Goal: Information Seeking & Learning: Learn about a topic

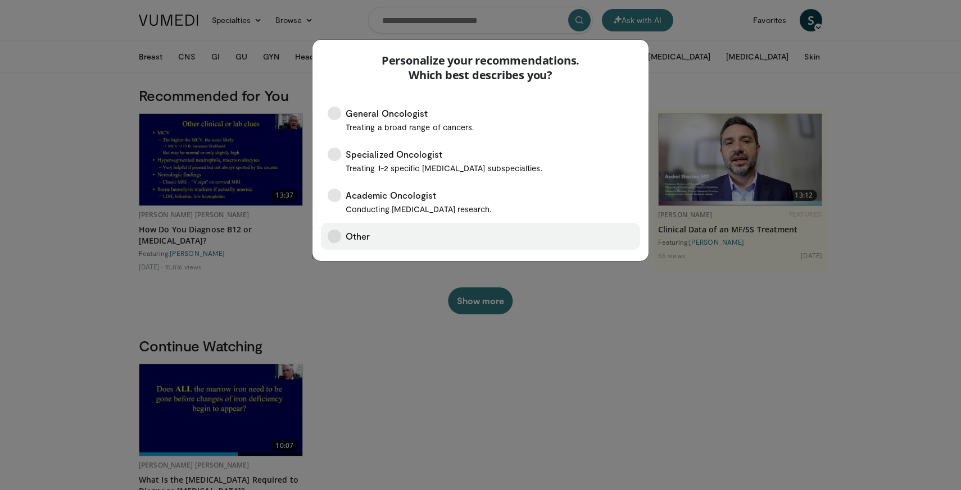
click at [422, 240] on label "Other" at bounding box center [480, 236] width 319 height 27
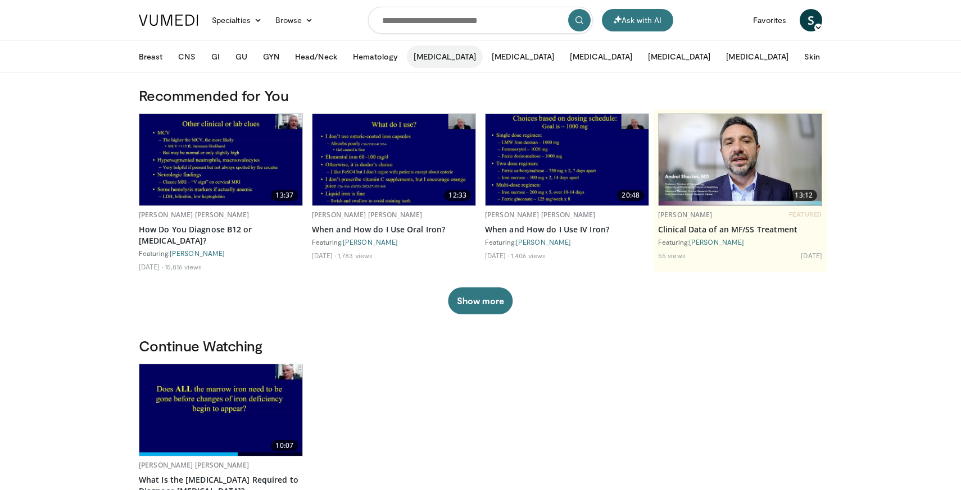
click at [431, 54] on button "[MEDICAL_DATA]" at bounding box center [445, 56] width 76 height 22
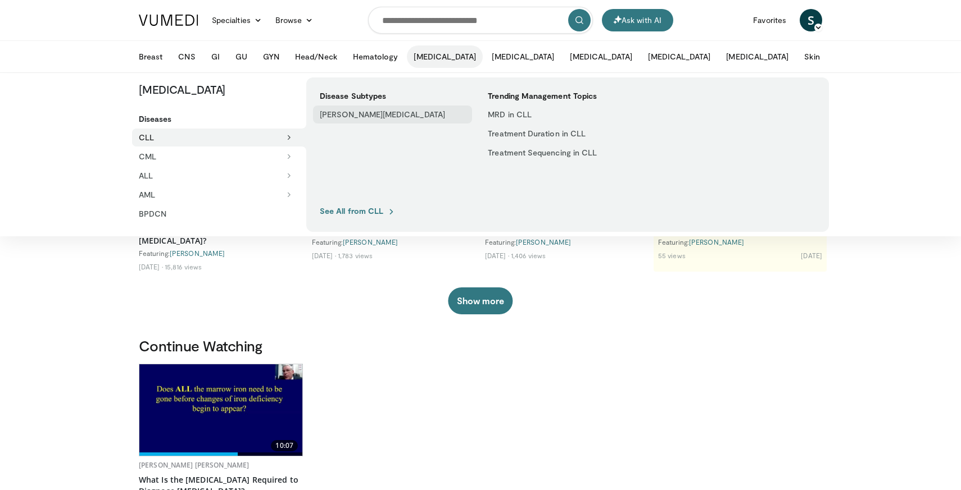
click at [409, 113] on link "[PERSON_NAME][MEDICAL_DATA]" at bounding box center [392, 115] width 159 height 18
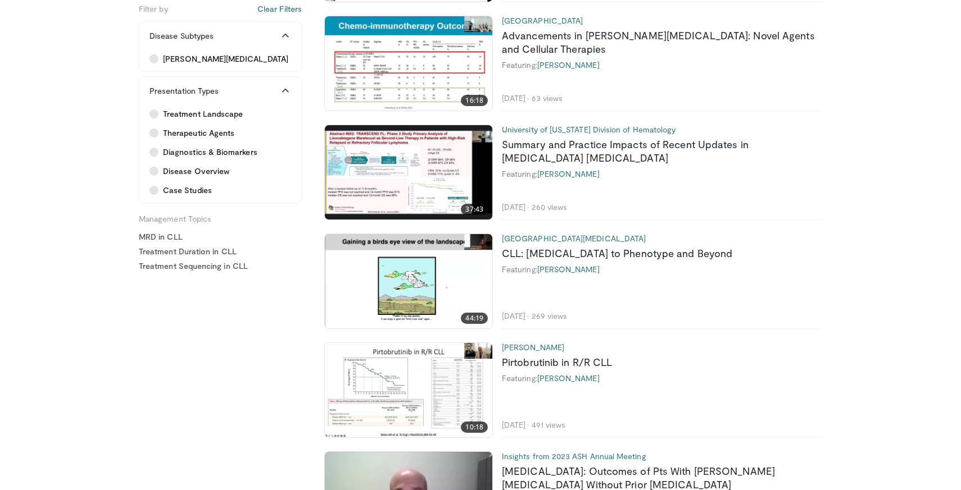
scroll to position [1040, 0]
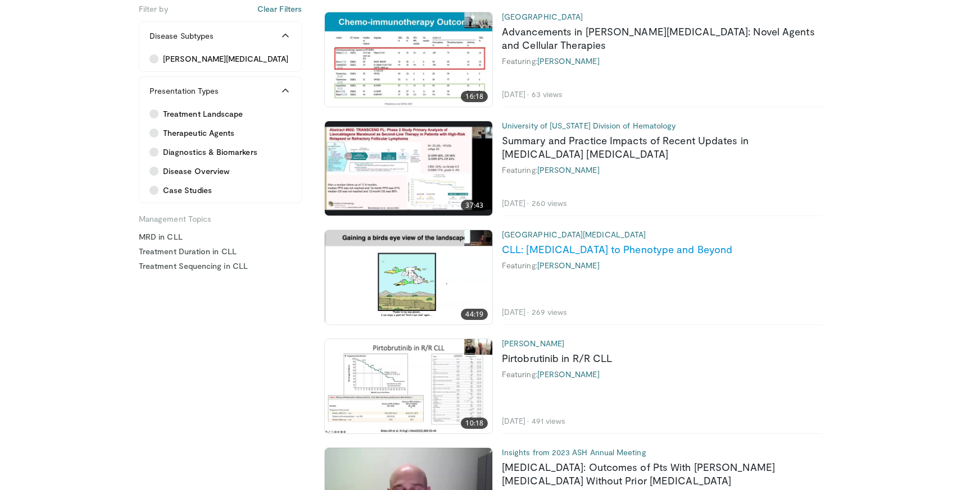
click at [595, 249] on link "CLL: [MEDICAL_DATA] to Phenotype and Beyond" at bounding box center [617, 249] width 230 height 12
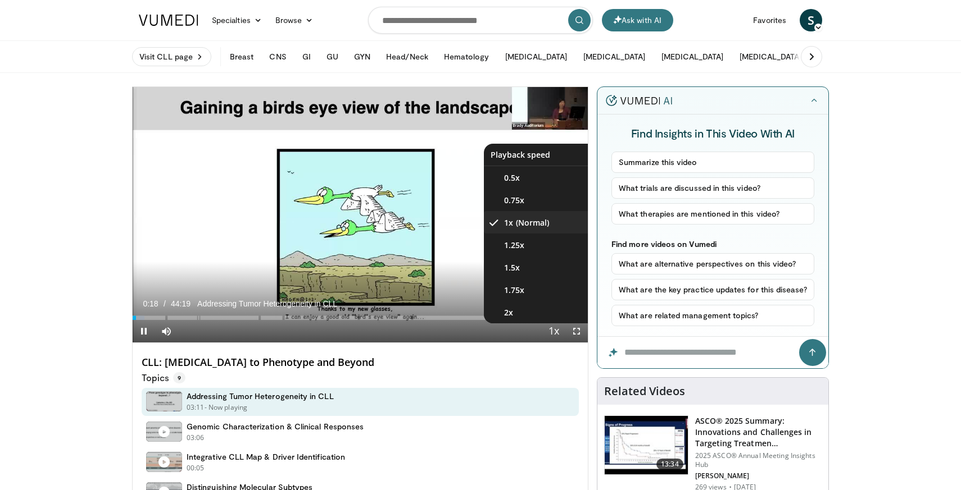
click at [550, 330] on span "Video Player" at bounding box center [554, 332] width 16 height 22
click at [550, 330] on video-js "**********" at bounding box center [360, 215] width 455 height 256
click at [527, 275] on li "1.5x" at bounding box center [540, 267] width 112 height 22
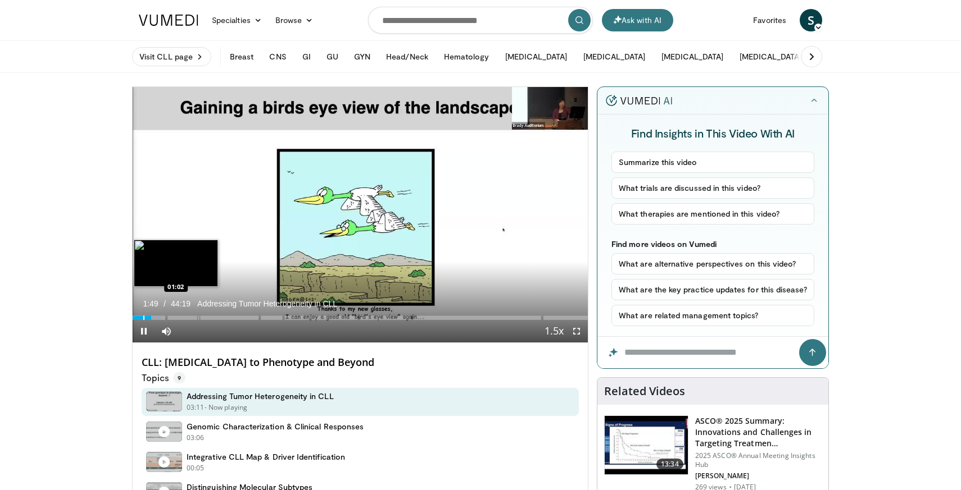
click at [143, 318] on div "Progress Bar" at bounding box center [143, 318] width 1 height 4
click at [138, 316] on div "Progress Bar" at bounding box center [138, 318] width 1 height 4
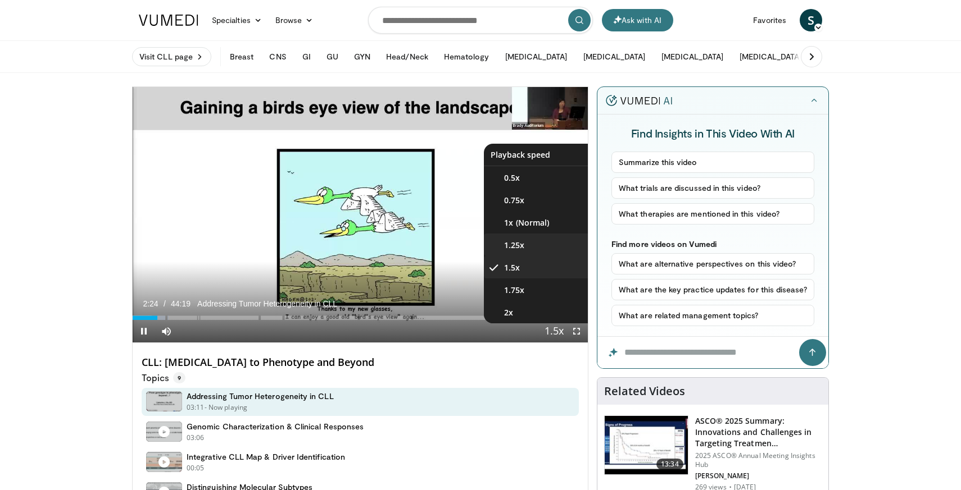
click at [540, 247] on li "1.25x" at bounding box center [540, 245] width 112 height 22
click at [537, 222] on li "1x" at bounding box center [540, 222] width 112 height 22
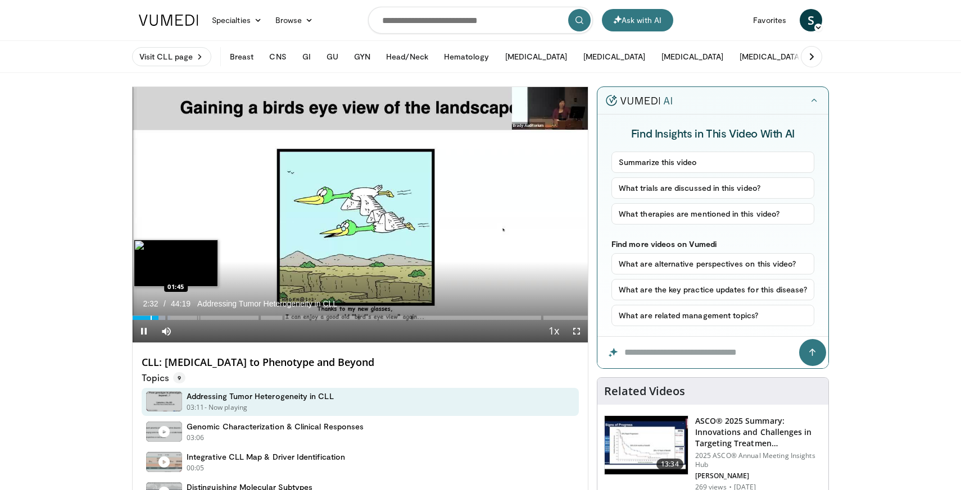
click at [151, 317] on div "Progress Bar" at bounding box center [151, 318] width 1 height 4
click at [153, 319] on div "Progress Bar" at bounding box center [153, 318] width 1 height 4
click at [584, 330] on span "Video Player" at bounding box center [576, 331] width 22 height 22
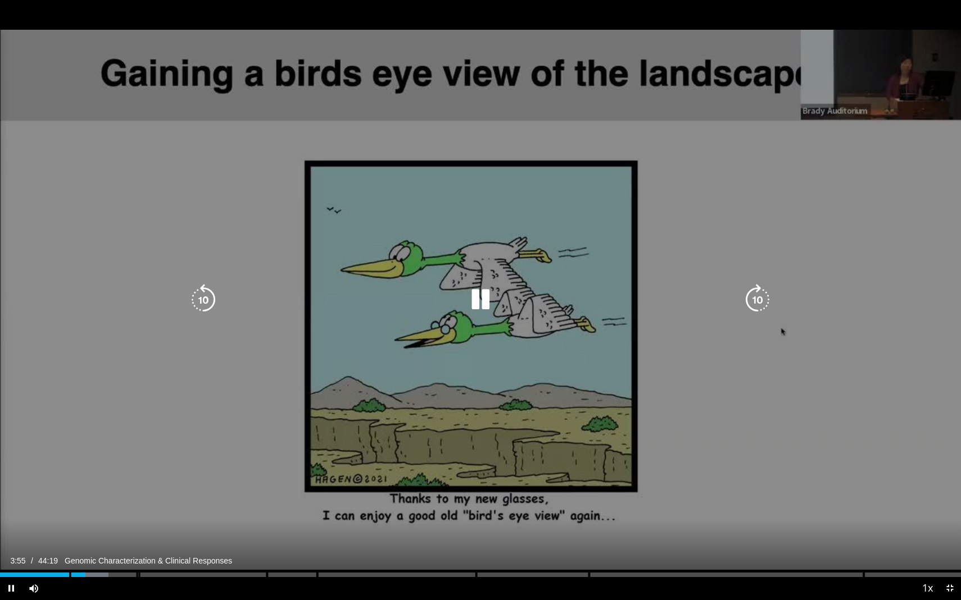
click at [491, 299] on icon "Video Player" at bounding box center [480, 299] width 31 height 31
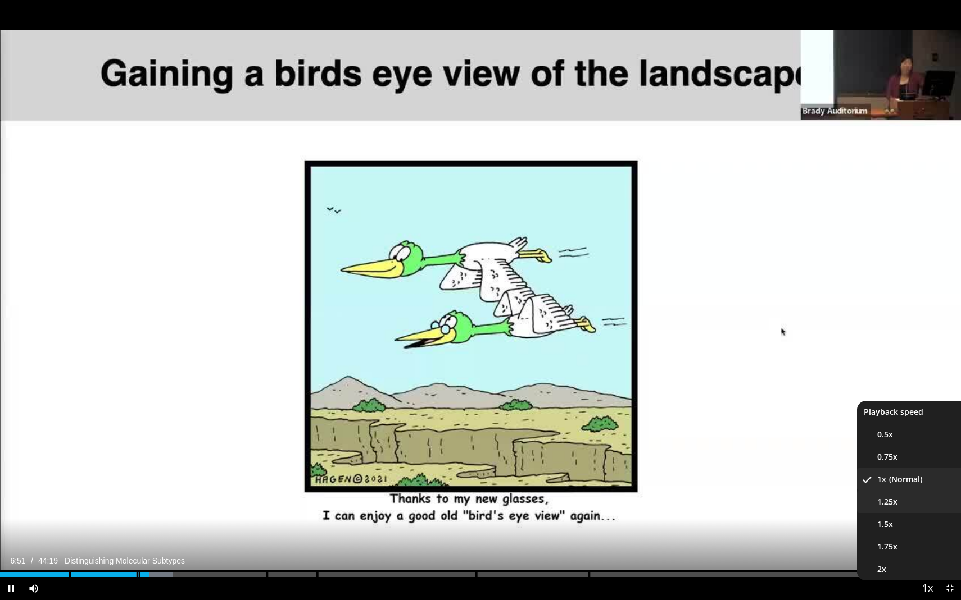
click at [892, 490] on span "1.25x" at bounding box center [887, 502] width 20 height 11
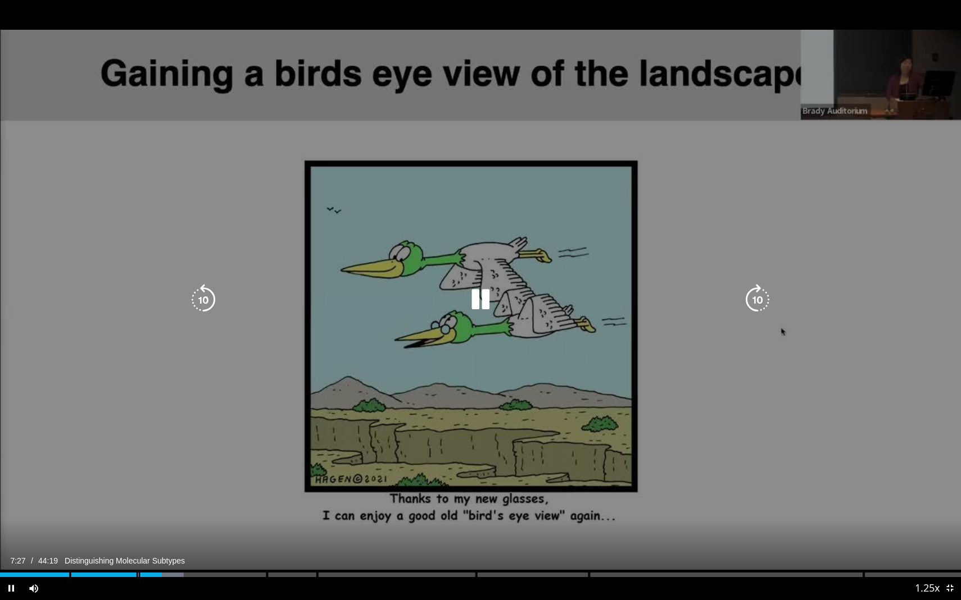
click at [491, 293] on icon "Video Player" at bounding box center [480, 299] width 31 height 31
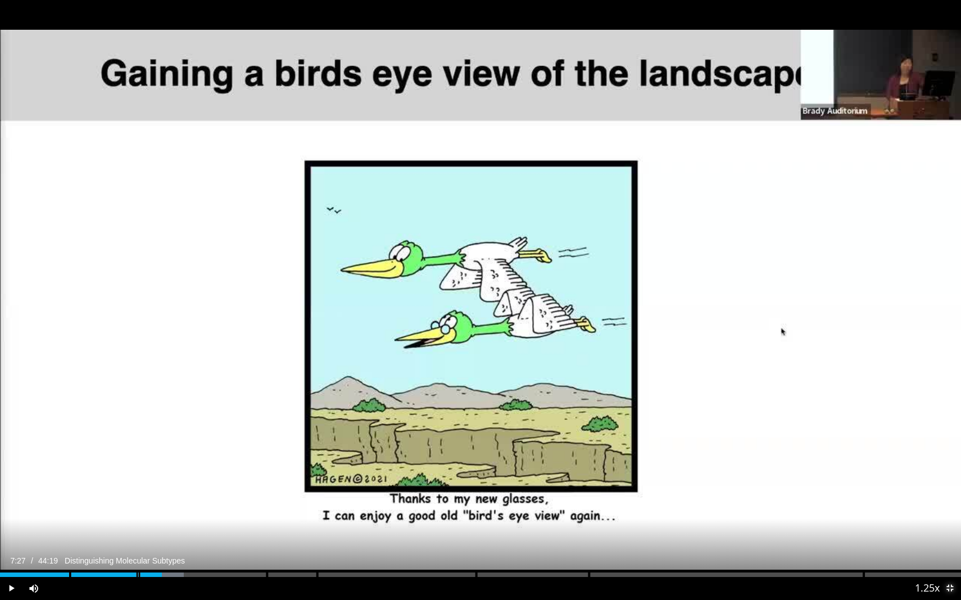
click at [951, 490] on span "Video Player" at bounding box center [949, 588] width 22 height 22
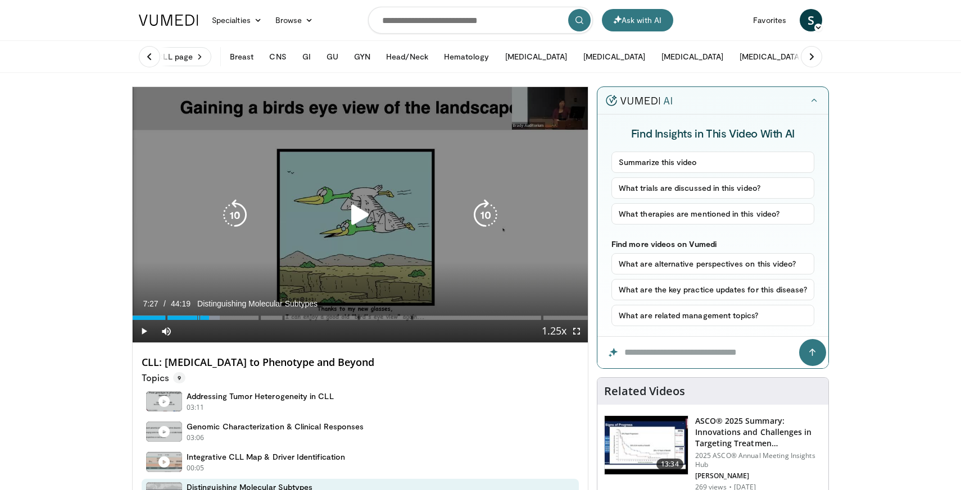
click at [344, 96] on p "10 seconds" at bounding box center [362, 100] width 43 height 8
click at [362, 229] on icon "Video Player" at bounding box center [359, 214] width 31 height 31
click at [368, 213] on icon "Video Player" at bounding box center [359, 214] width 31 height 31
click at [402, 225] on div "Video Player" at bounding box center [360, 215] width 273 height 22
click at [353, 213] on icon "Video Player" at bounding box center [359, 214] width 31 height 31
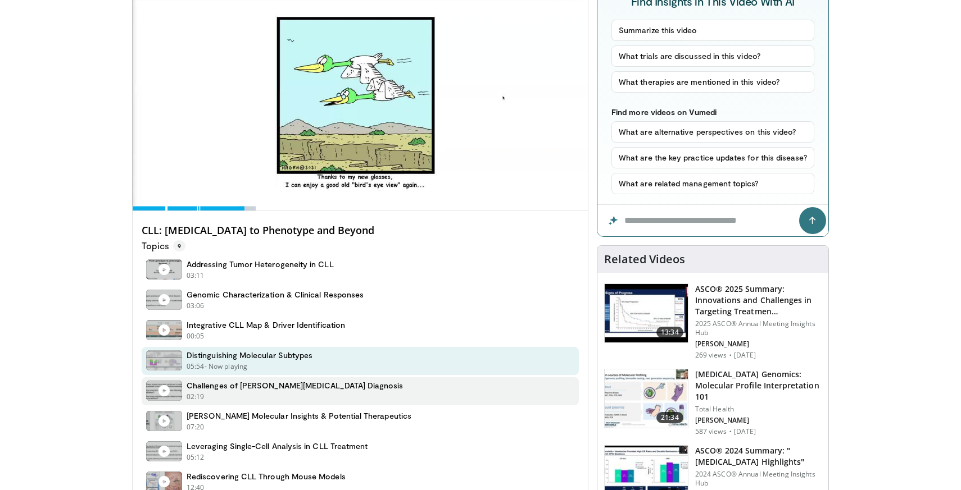
scroll to position [131, 0]
click at [253, 399] on div "02:19 - Now playing - Paused" at bounding box center [294, 398] width 217 height 10
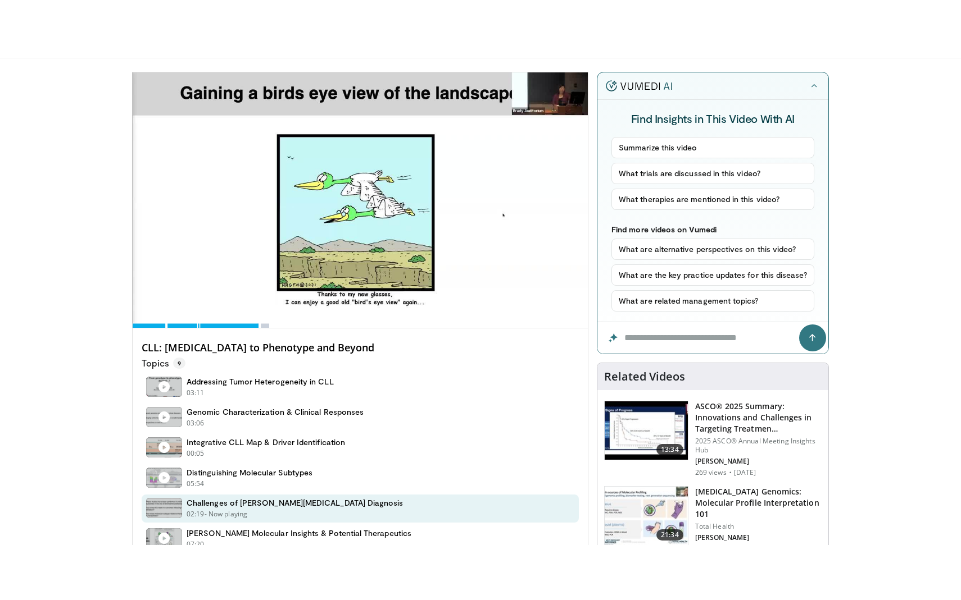
scroll to position [63, 0]
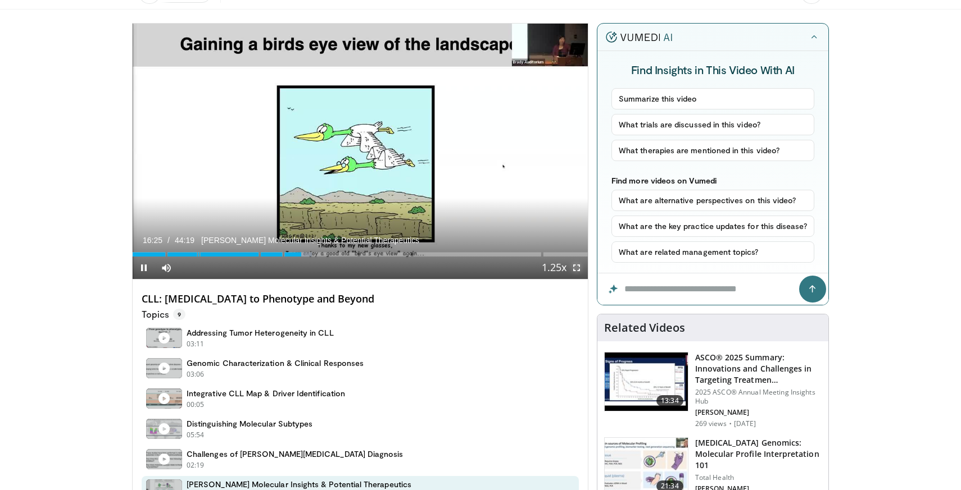
click at [576, 272] on span "Video Player" at bounding box center [576, 268] width 22 height 22
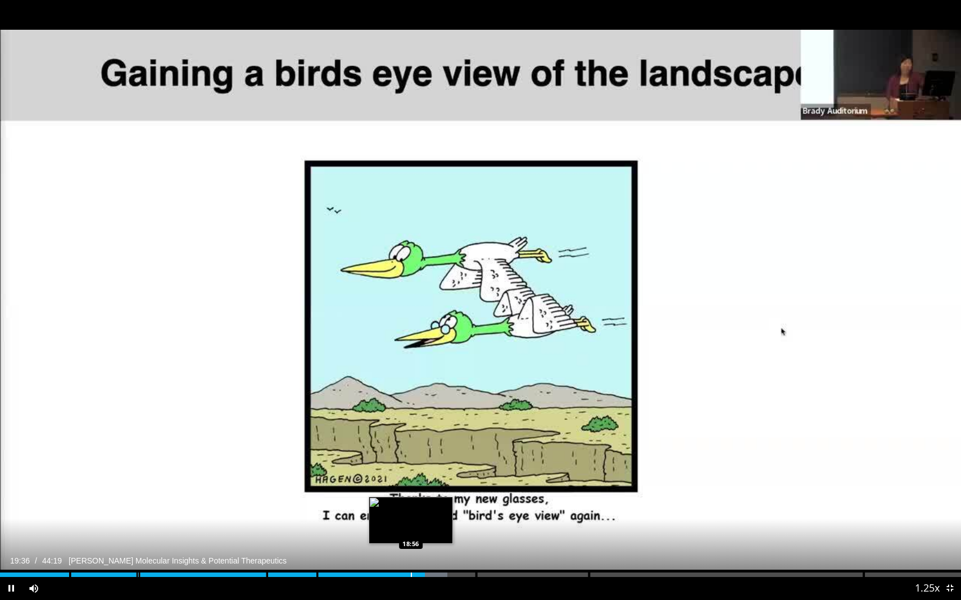
click at [411, 575] on div "Progress Bar" at bounding box center [411, 575] width 1 height 4
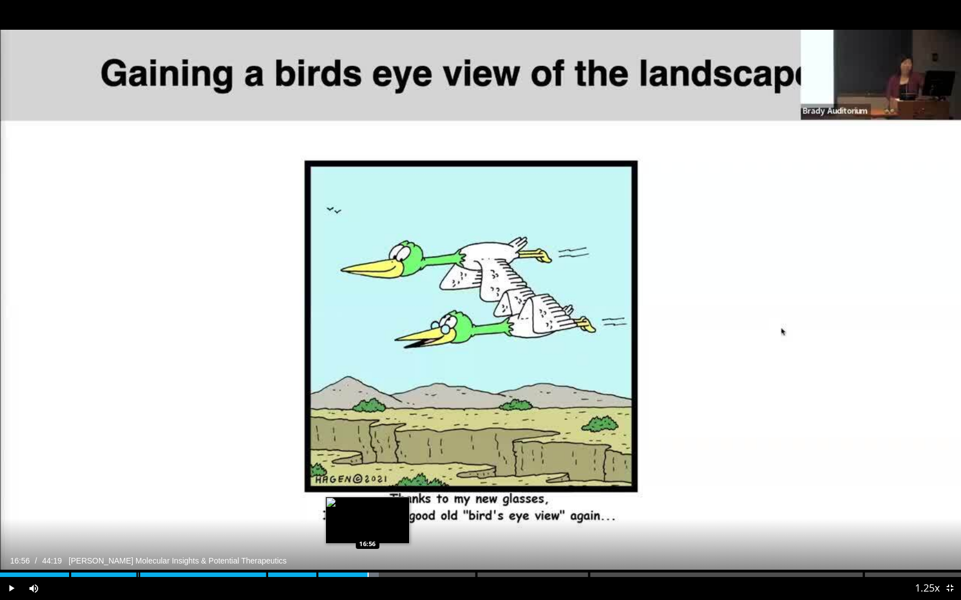
click at [367, 574] on div "Progress Bar" at bounding box center [367, 575] width 1 height 4
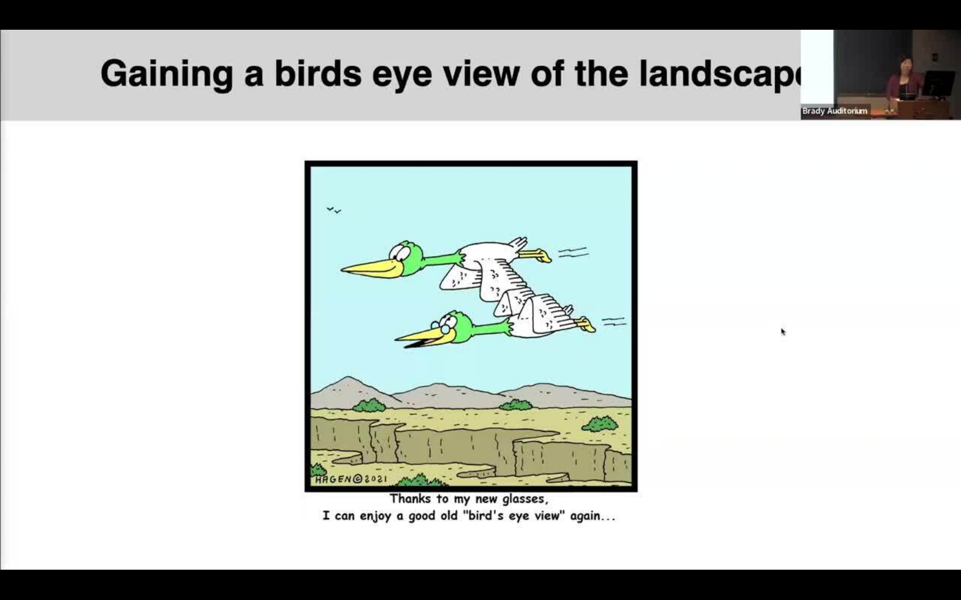
click at [381, 577] on video-js "**********" at bounding box center [480, 300] width 961 height 600
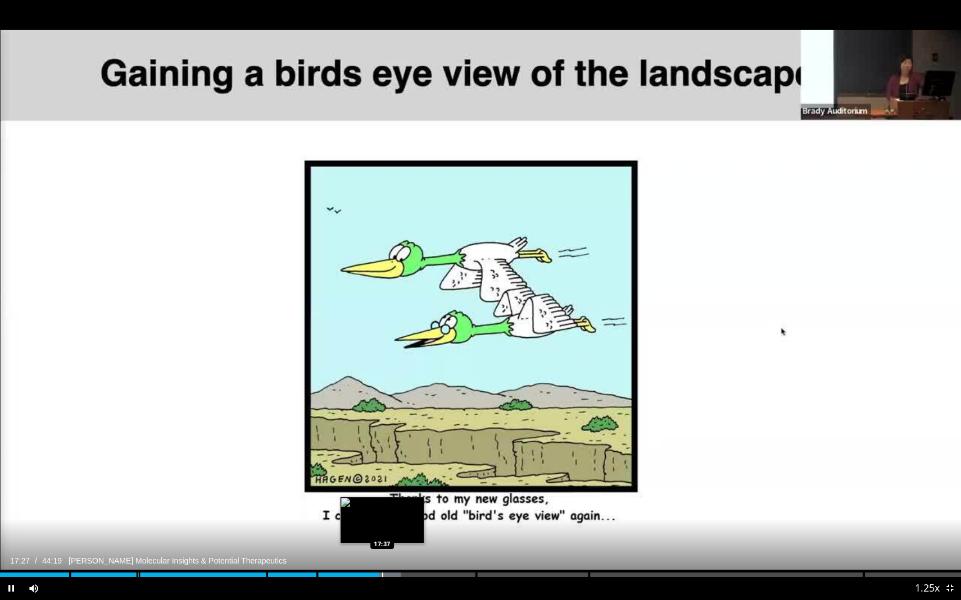
click at [382, 573] on div "Progress Bar" at bounding box center [382, 575] width 1 height 4
click at [389, 574] on div "Progress Bar" at bounding box center [389, 575] width 1 height 4
click at [404, 576] on div "Progress Bar" at bounding box center [404, 575] width 1 height 4
click at [418, 576] on div "Progress Bar" at bounding box center [418, 575] width 1 height 4
click at [427, 576] on div "Progress Bar" at bounding box center [427, 575] width 1 height 4
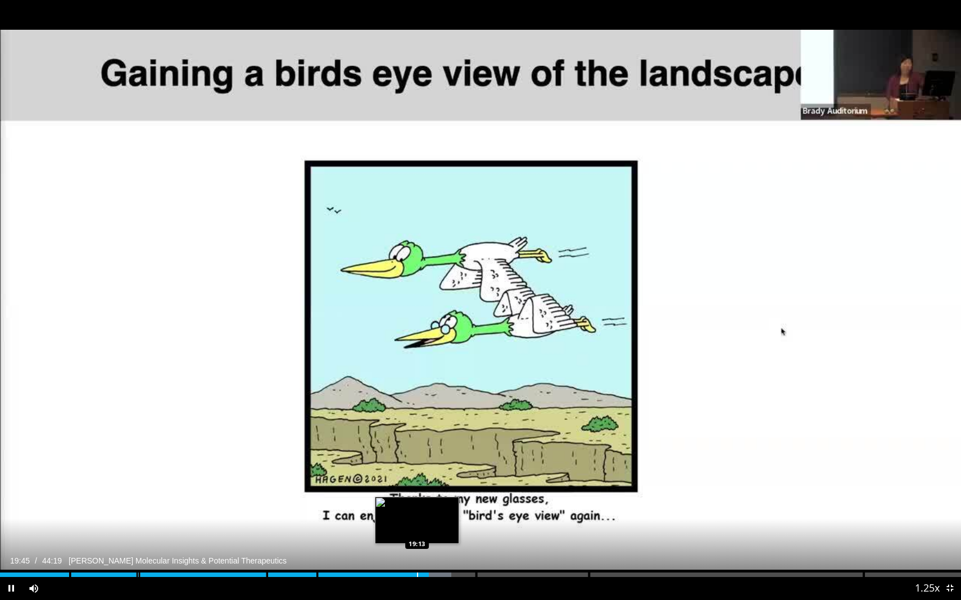
click at [417, 575] on div "Progress Bar" at bounding box center [417, 575] width 1 height 4
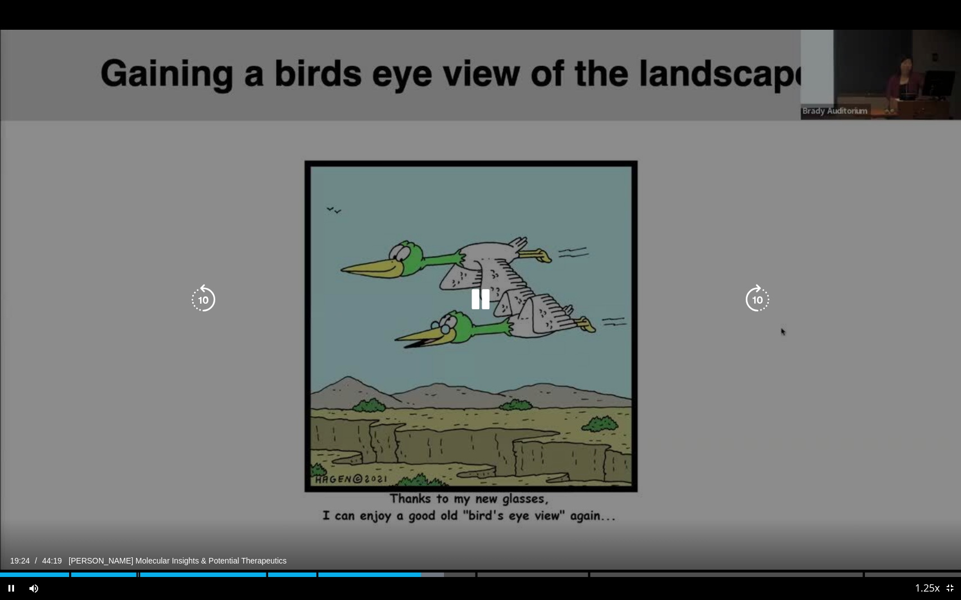
click at [406, 504] on div "10 seconds Tap to unmute" at bounding box center [480, 300] width 961 height 600
click at [479, 299] on icon "Video Player" at bounding box center [480, 299] width 31 height 31
click at [486, 309] on icon "Video Player" at bounding box center [480, 299] width 31 height 31
click at [484, 302] on icon "Video Player" at bounding box center [480, 299] width 31 height 31
click at [556, 40] on div "10 seconds Tap to unmute" at bounding box center [480, 300] width 961 height 600
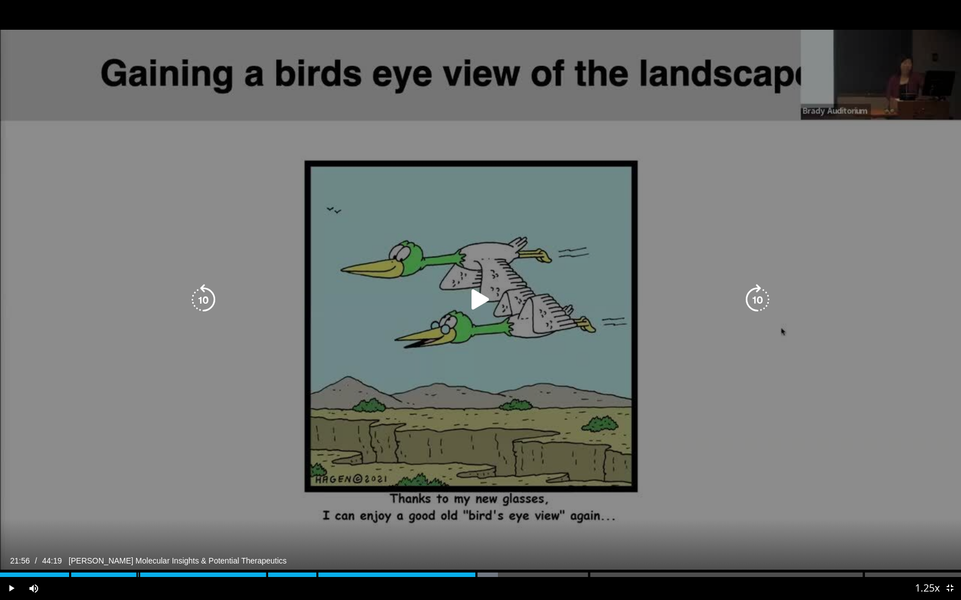
click at [460, 311] on div "Video Player" at bounding box center [480, 300] width 576 height 22
click at [479, 292] on icon "Video Player" at bounding box center [480, 299] width 31 height 31
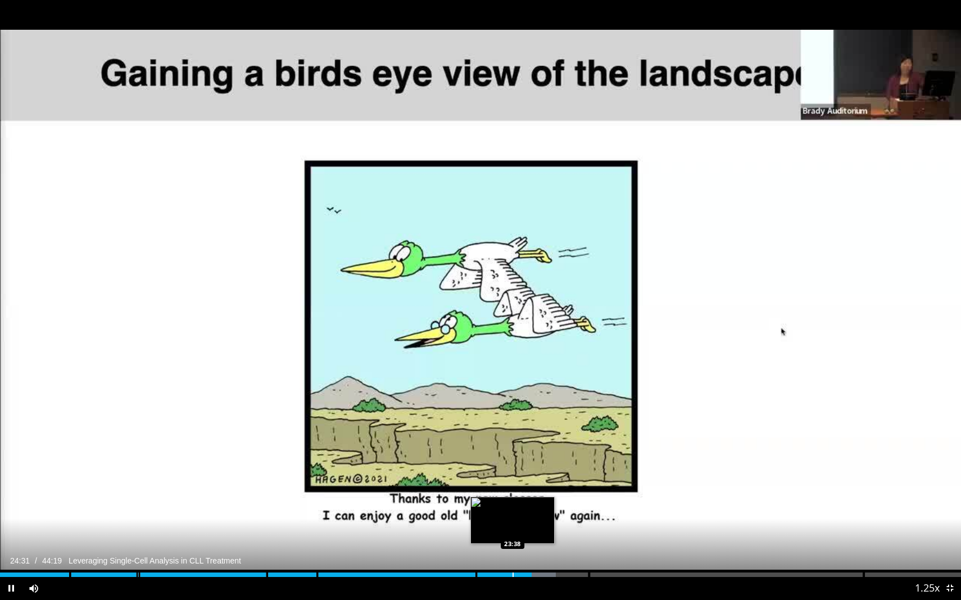
click at [512, 574] on div "Progress Bar" at bounding box center [512, 575] width 1 height 4
click at [492, 570] on div "Loaded : 53.03% 22:42 22:42" at bounding box center [480, 572] width 961 height 11
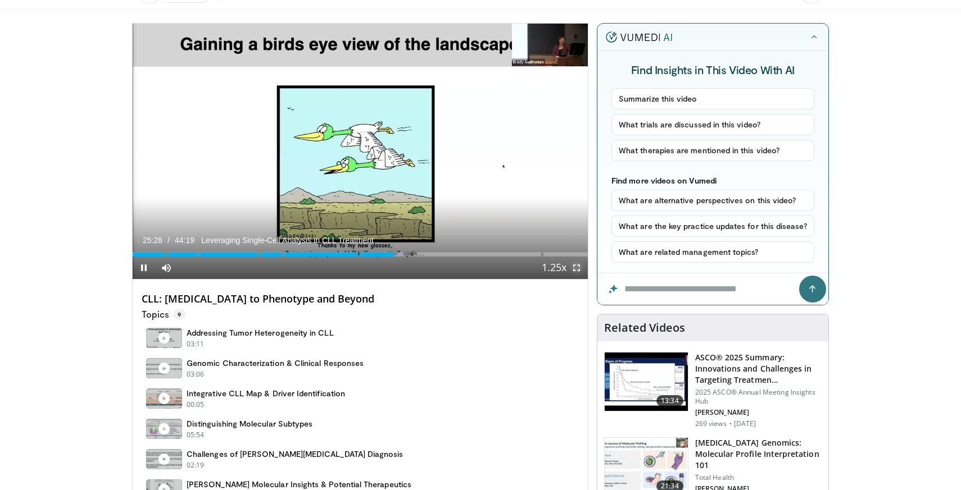
click at [576, 266] on span "Video Player" at bounding box center [576, 268] width 22 height 22
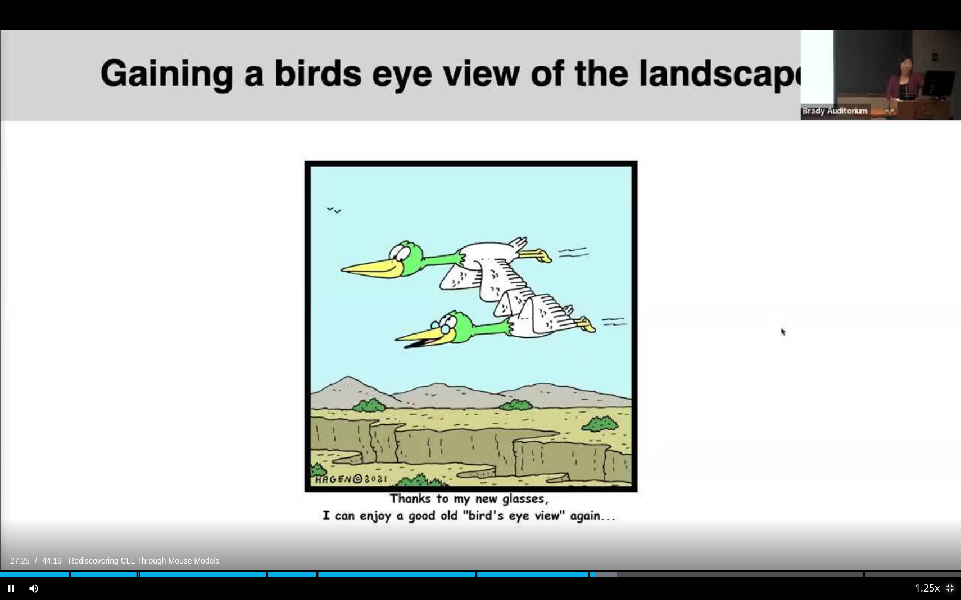
click at [948, 590] on span "Video Player" at bounding box center [949, 588] width 22 height 22
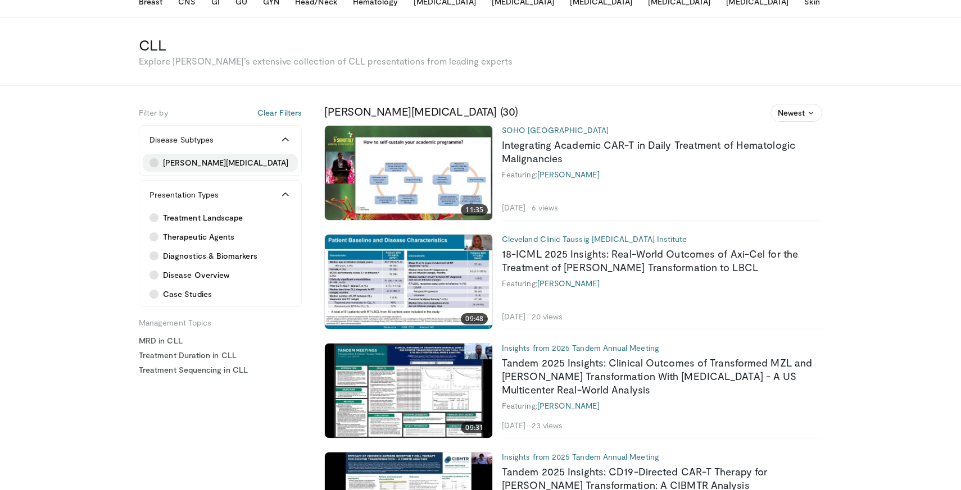
click at [154, 163] on icon at bounding box center [153, 162] width 9 height 9
click at [288, 111] on button "Clear Filters" at bounding box center [279, 112] width 44 height 11
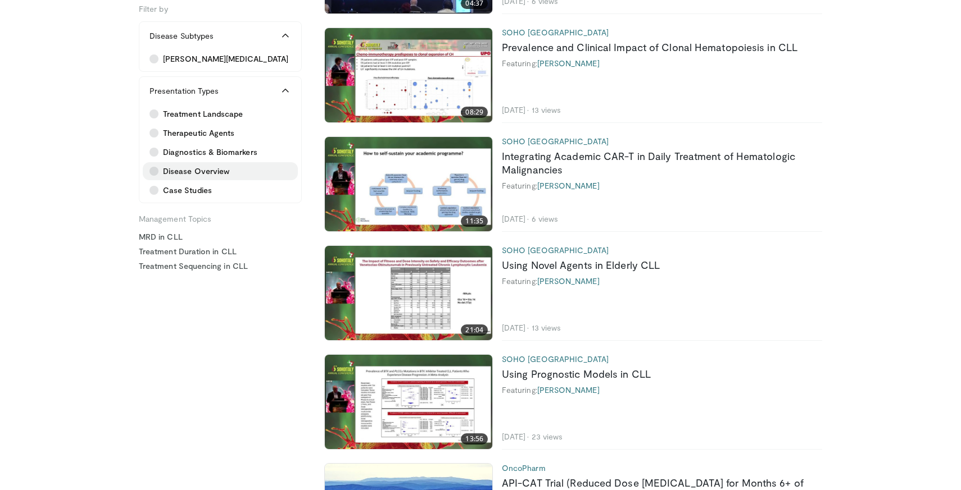
scroll to position [2115, 0]
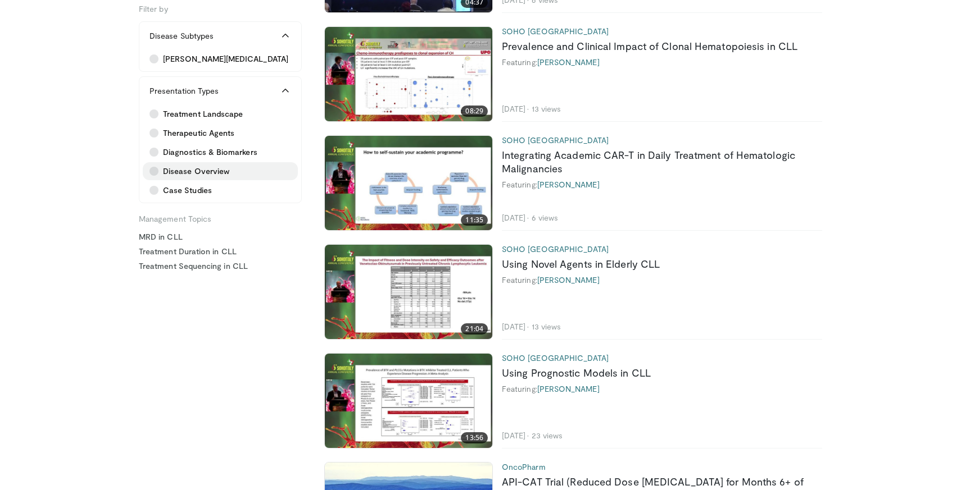
click at [210, 172] on span "Disease Overview" at bounding box center [196, 171] width 66 height 11
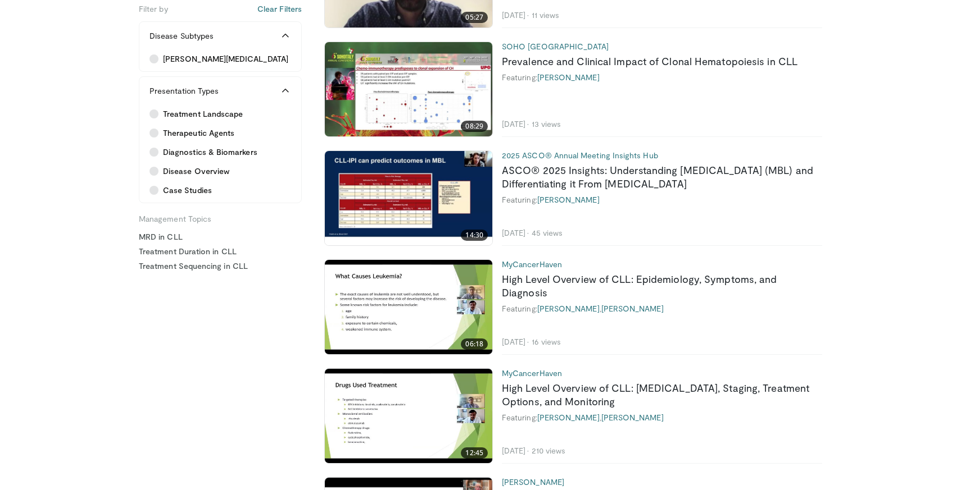
scroll to position [358, 0]
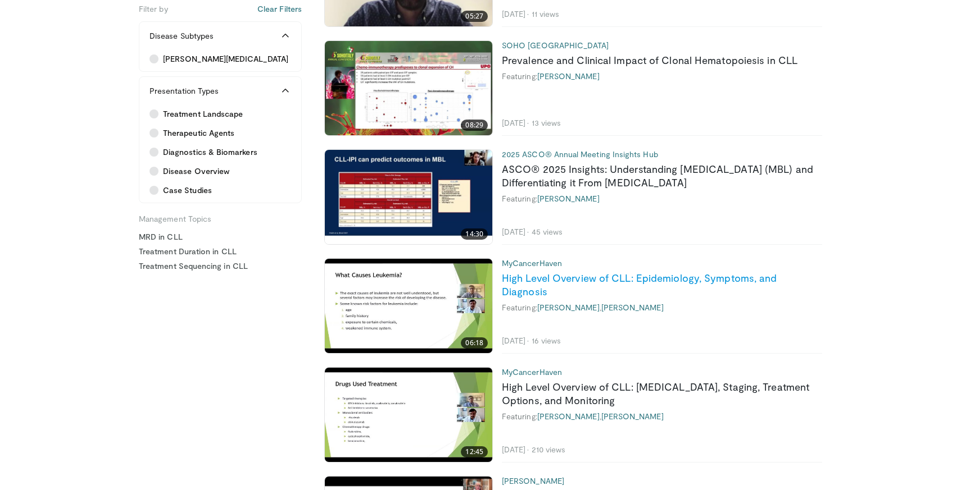
click at [612, 273] on link "High Level Overview of CLL: Epidemiology, Symptoms, and Diagnosis" at bounding box center [639, 285] width 275 height 26
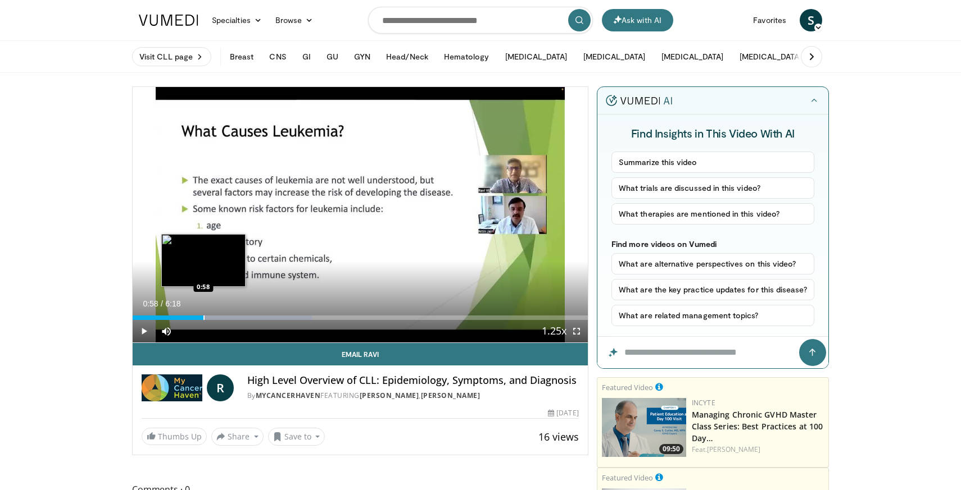
click at [203, 316] on div "Progress Bar" at bounding box center [203, 318] width 1 height 4
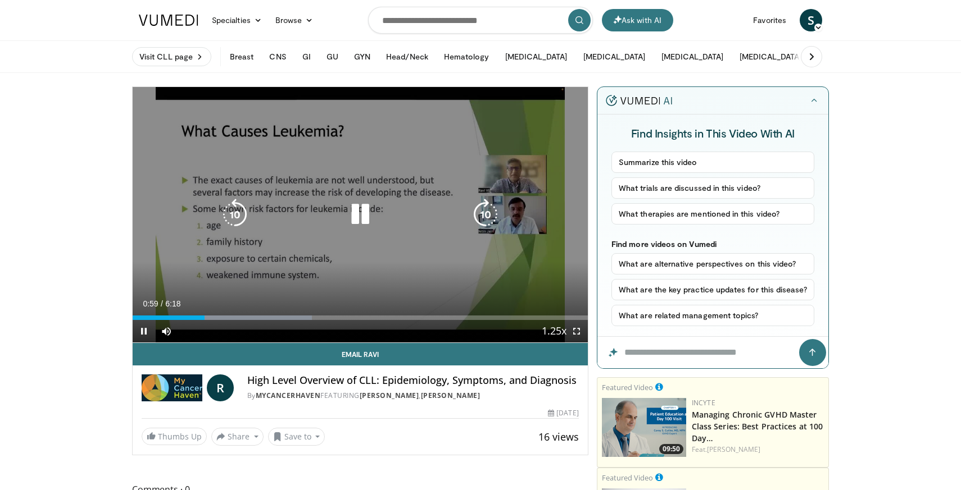
click at [356, 213] on icon "Video Player" at bounding box center [359, 214] width 31 height 31
click at [360, 213] on icon "Video Player" at bounding box center [359, 214] width 31 height 31
click at [356, 219] on icon "Video Player" at bounding box center [359, 214] width 31 height 31
click at [364, 218] on icon "Video Player" at bounding box center [359, 214] width 31 height 31
click at [363, 218] on icon "Video Player" at bounding box center [359, 214] width 31 height 31
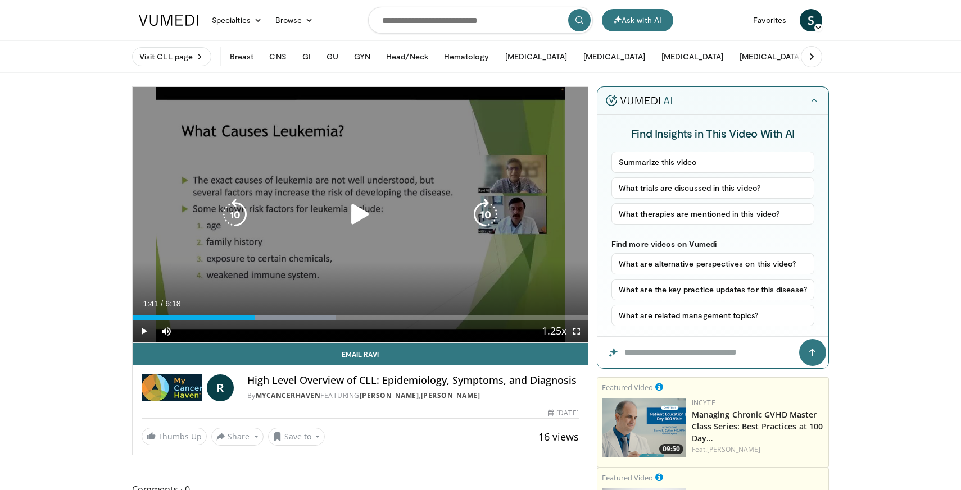
click at [358, 215] on icon "Video Player" at bounding box center [359, 214] width 31 height 31
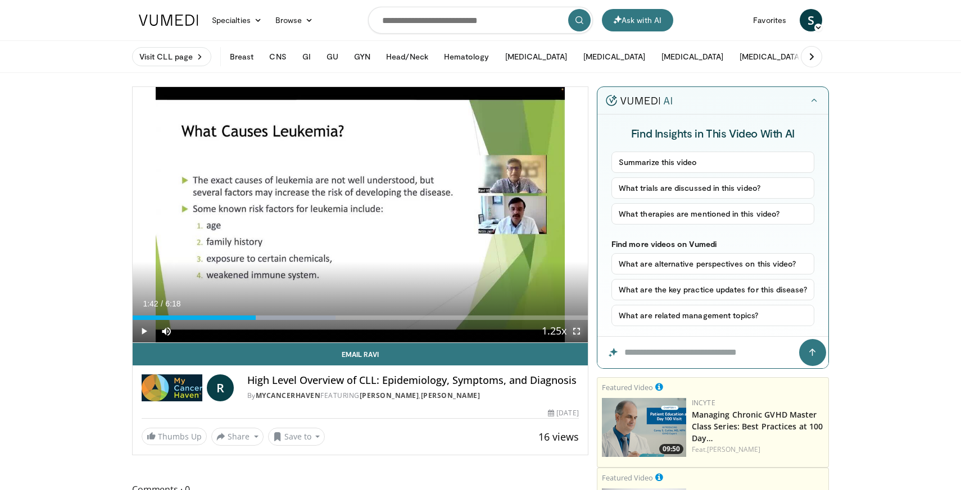
click at [581, 333] on span "Video Player" at bounding box center [576, 331] width 22 height 22
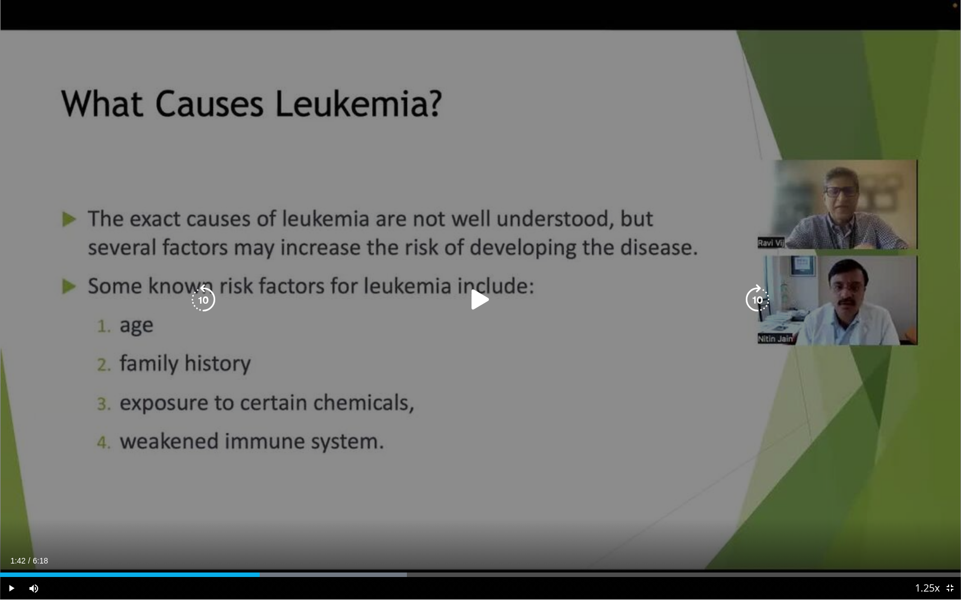
click at [474, 292] on icon "Video Player" at bounding box center [480, 299] width 31 height 31
click at [475, 302] on icon "Video Player" at bounding box center [480, 299] width 31 height 31
click at [487, 297] on icon "Video Player" at bounding box center [480, 299] width 31 height 31
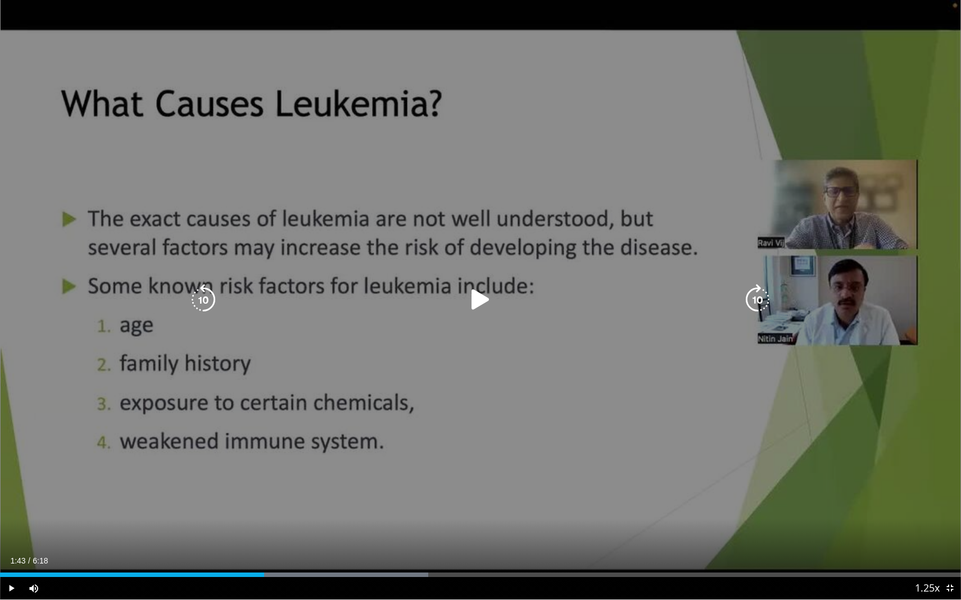
click at [487, 297] on icon "Video Player" at bounding box center [480, 299] width 31 height 31
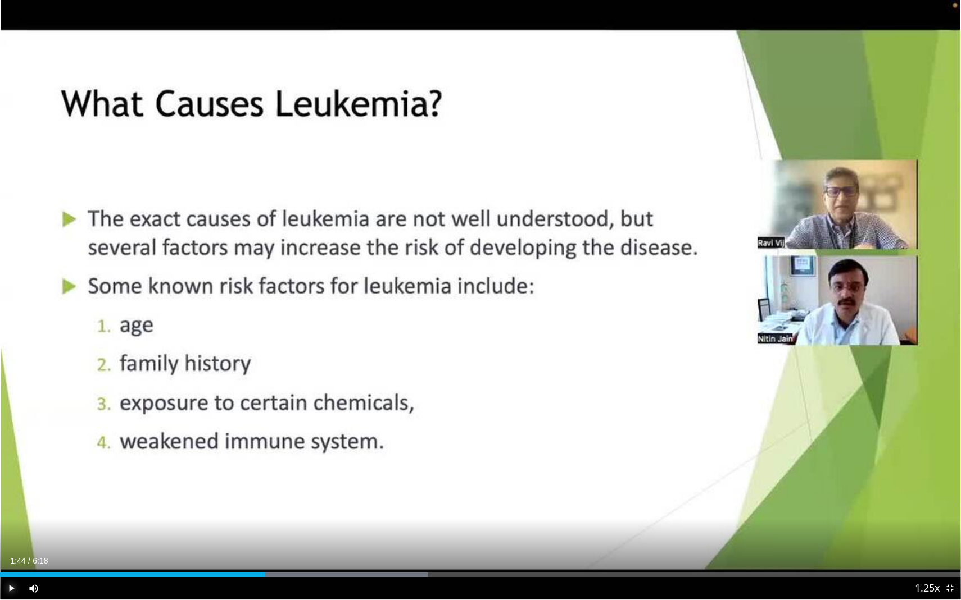
click at [16, 490] on span "Video Player" at bounding box center [11, 588] width 22 height 22
click at [71, 490] on div "74%" at bounding box center [64, 589] width 32 height 4
click at [69, 490] on div "Volume Level" at bounding box center [58, 589] width 21 height 4
click at [256, 490] on div "Progress Bar" at bounding box center [256, 575] width 1 height 4
click at [238, 490] on div "Loaded : 44.59% 1:40 1:34" at bounding box center [480, 572] width 961 height 11
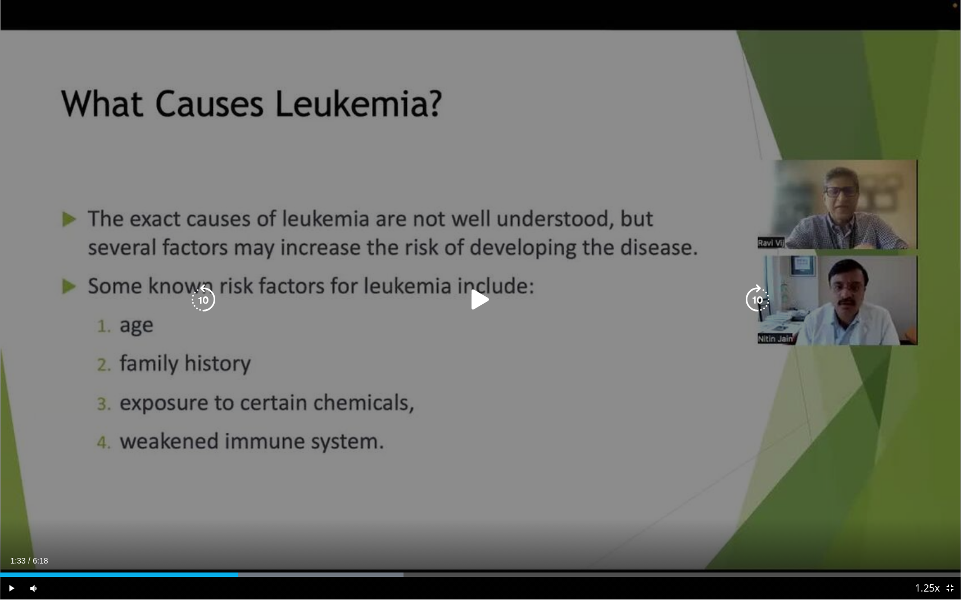
click at [476, 301] on icon "Video Player" at bounding box center [480, 299] width 31 height 31
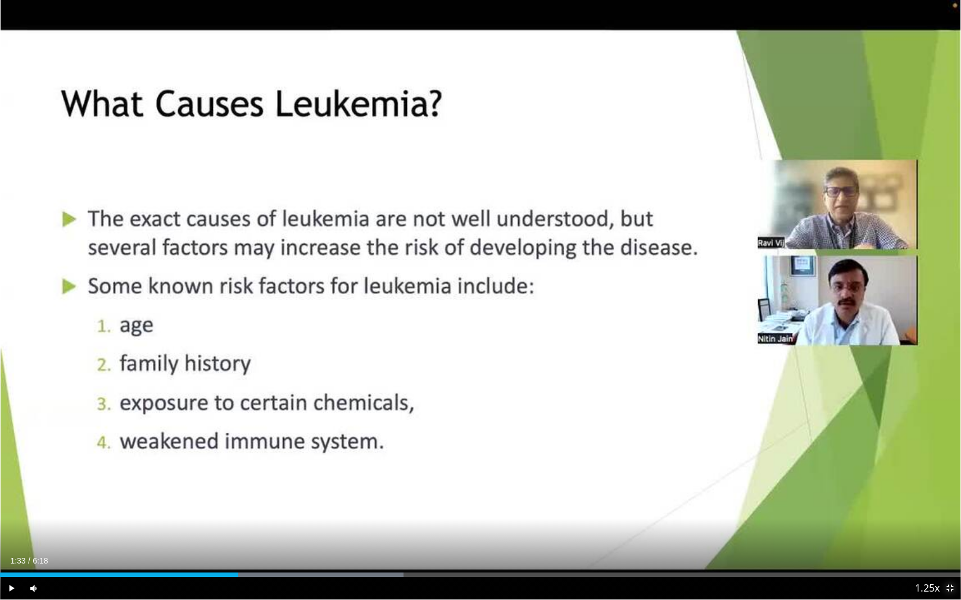
click at [954, 490] on span "Video Player" at bounding box center [949, 588] width 22 height 22
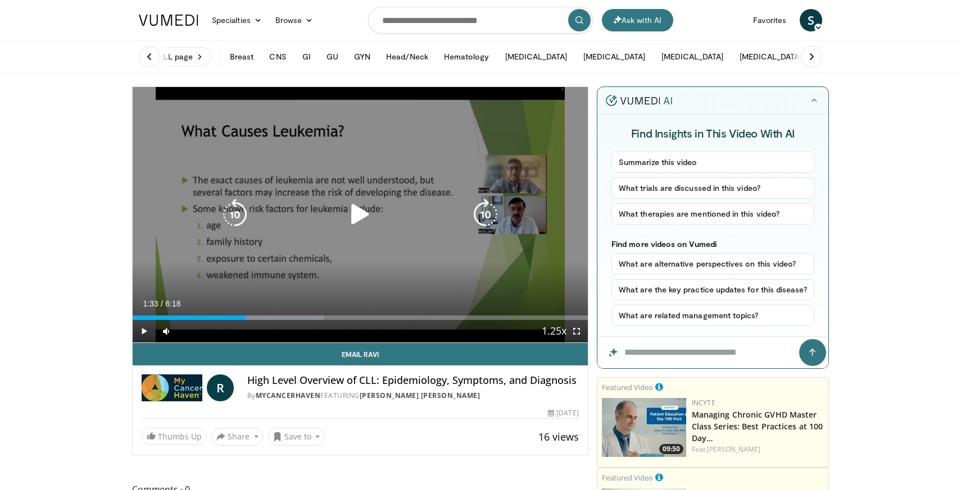
click at [356, 213] on icon "Video Player" at bounding box center [359, 214] width 31 height 31
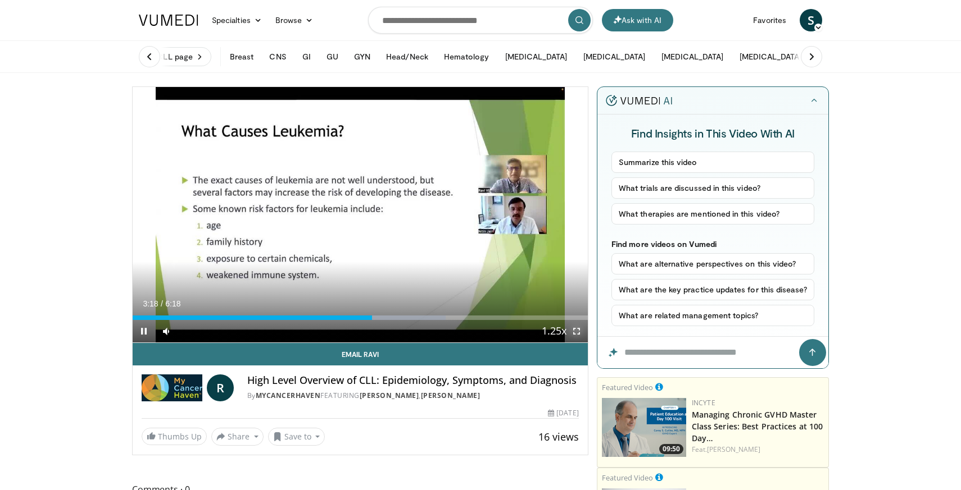
click at [576, 329] on span "Video Player" at bounding box center [576, 331] width 22 height 22
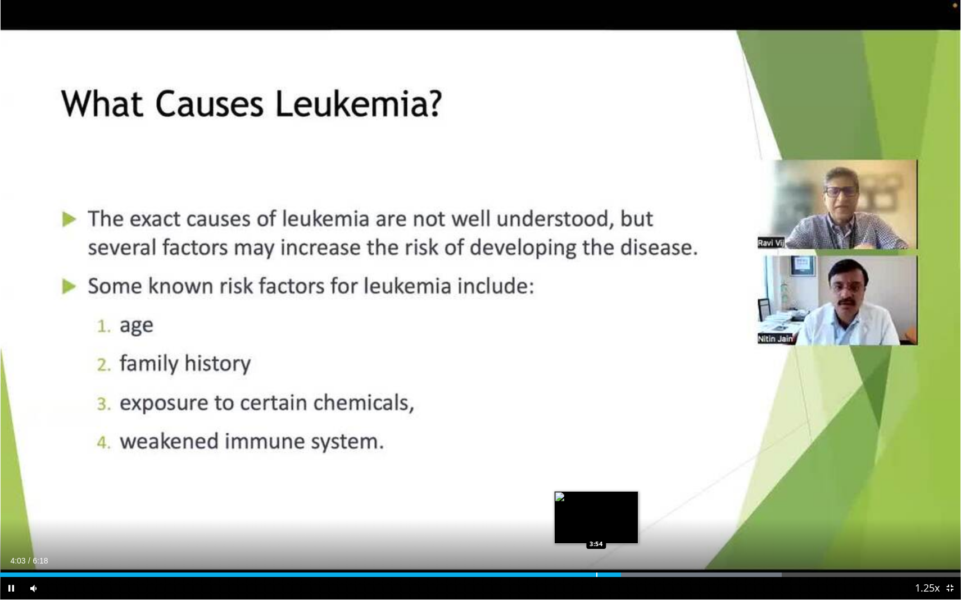
click at [596, 490] on div "Progress Bar" at bounding box center [596, 575] width 1 height 4
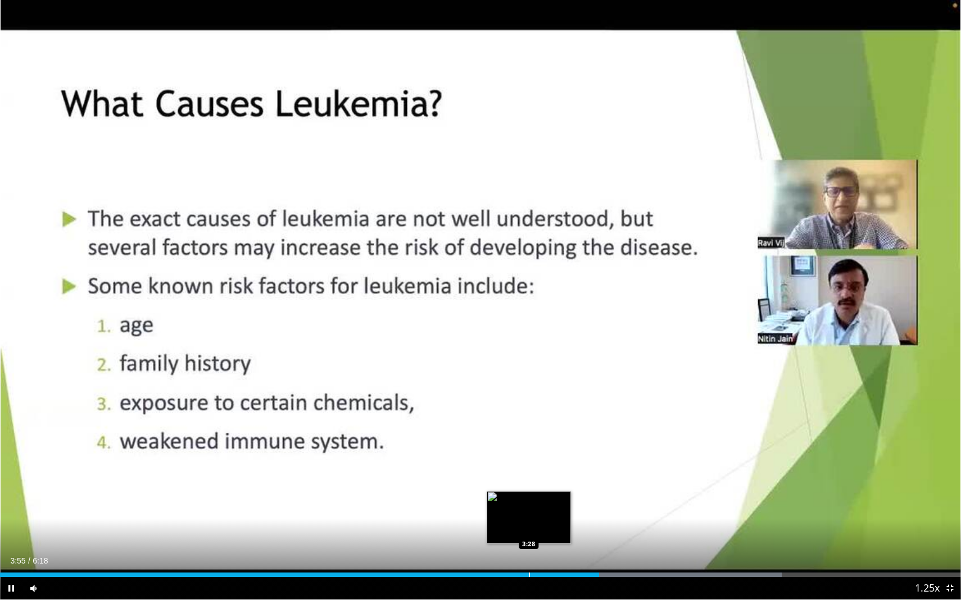
click at [527, 490] on div "Loaded : 81.33% 3:55 3:28" at bounding box center [480, 572] width 961 height 11
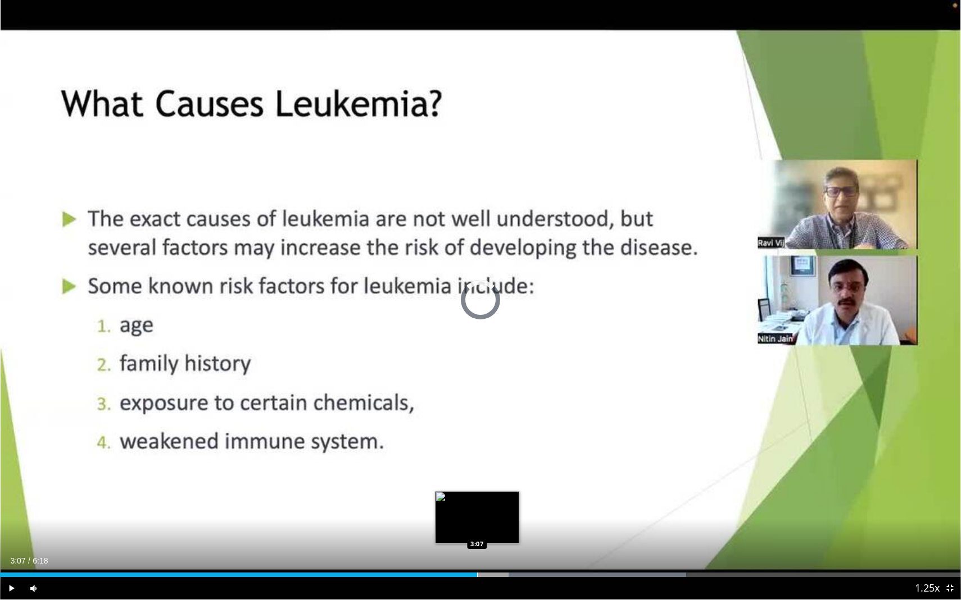
click at [477, 490] on div "Progress Bar" at bounding box center [477, 575] width 1 height 4
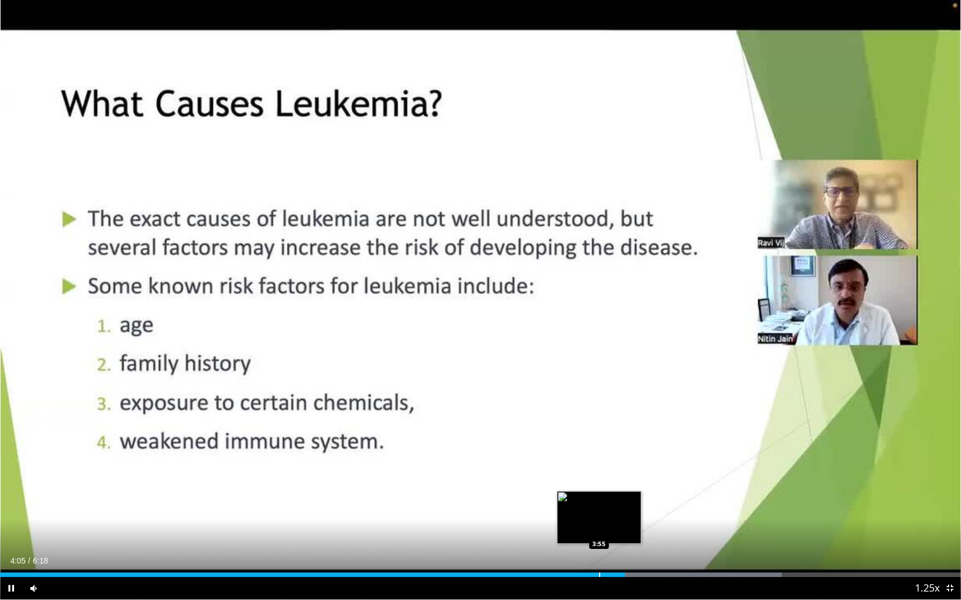
click at [599, 490] on div "Progress Bar" at bounding box center [599, 575] width 1 height 4
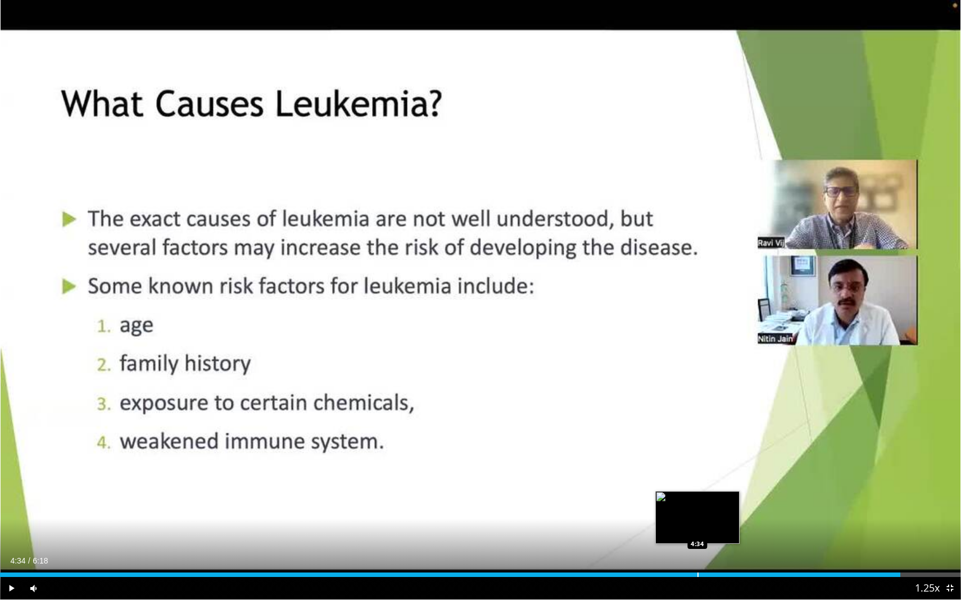
click at [697, 490] on div "Progress Bar" at bounding box center [697, 575] width 1 height 4
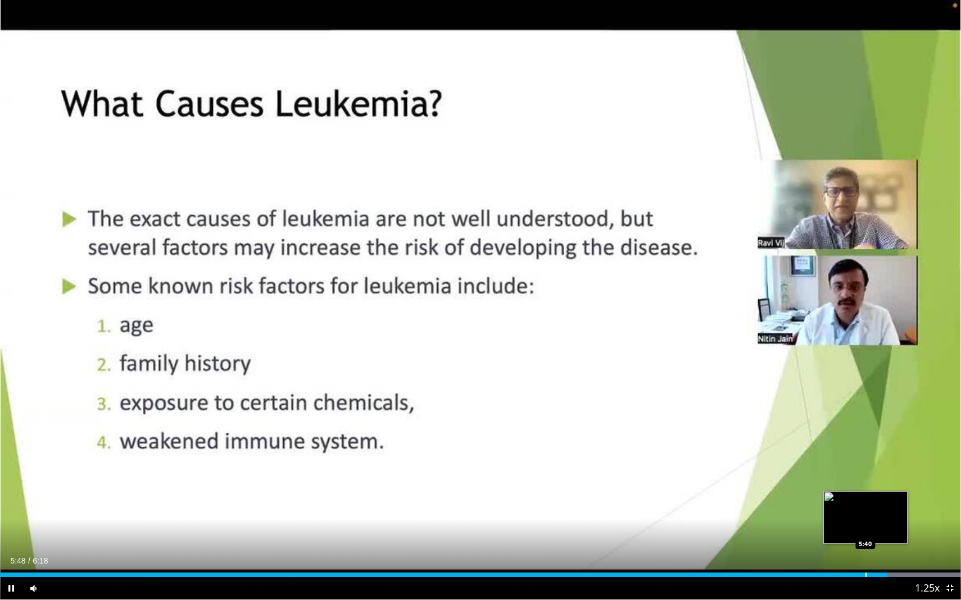
click at [865, 490] on div "Progress Bar" at bounding box center [865, 575] width 1 height 4
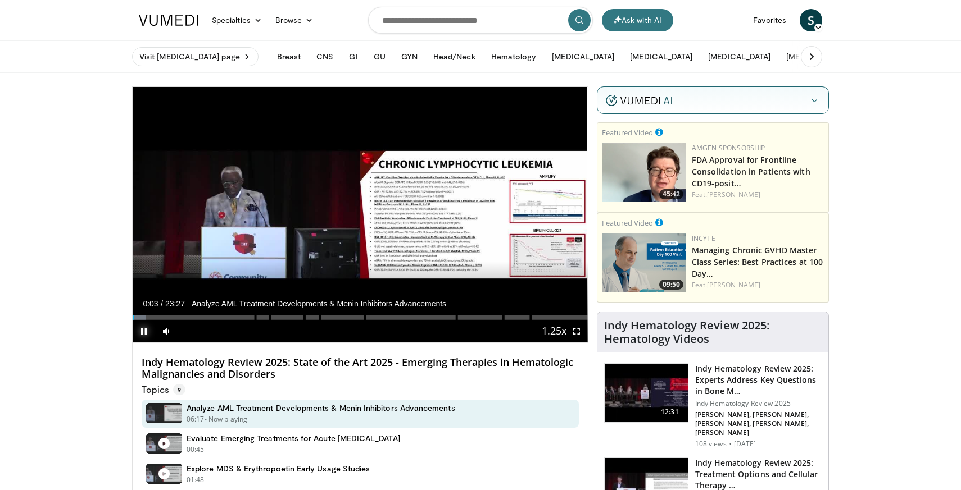
click at [144, 333] on span "Video Player" at bounding box center [144, 331] width 22 height 22
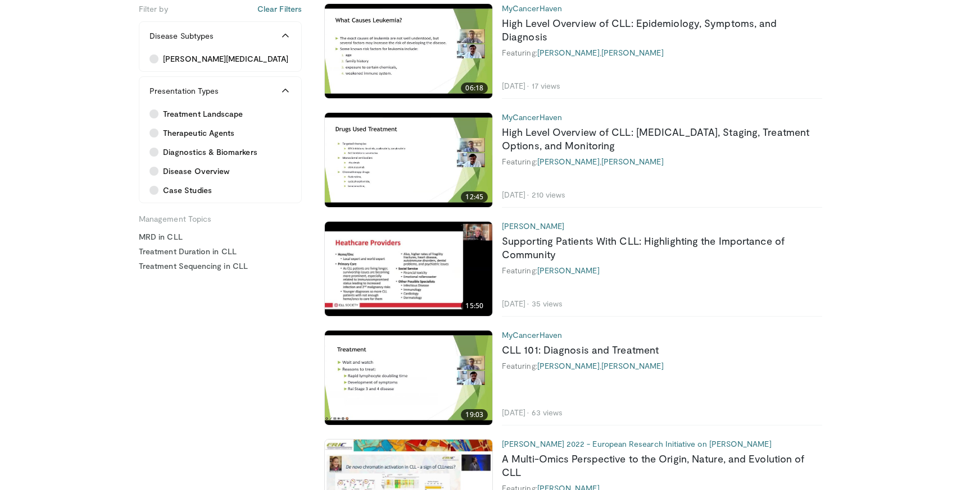
scroll to position [618, 0]
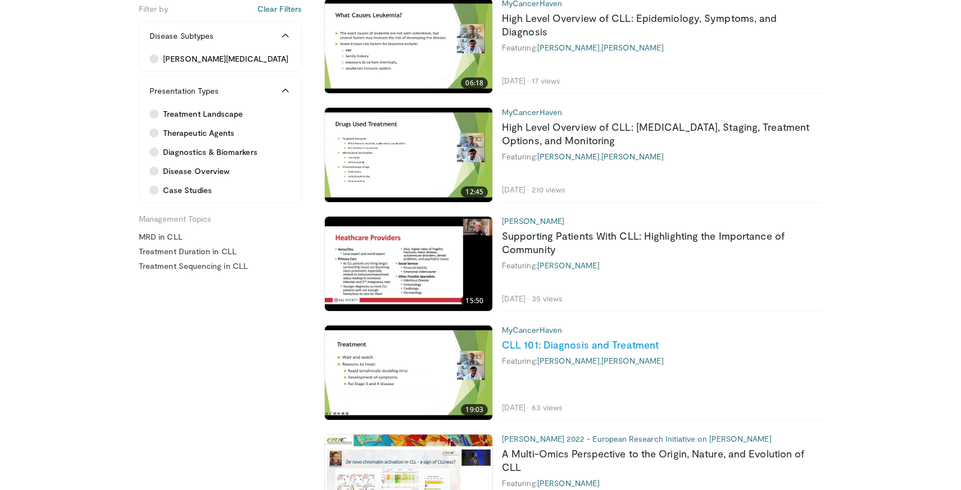
click at [639, 347] on link "CLL 101: Diagnosis and Treatment" at bounding box center [580, 345] width 157 height 12
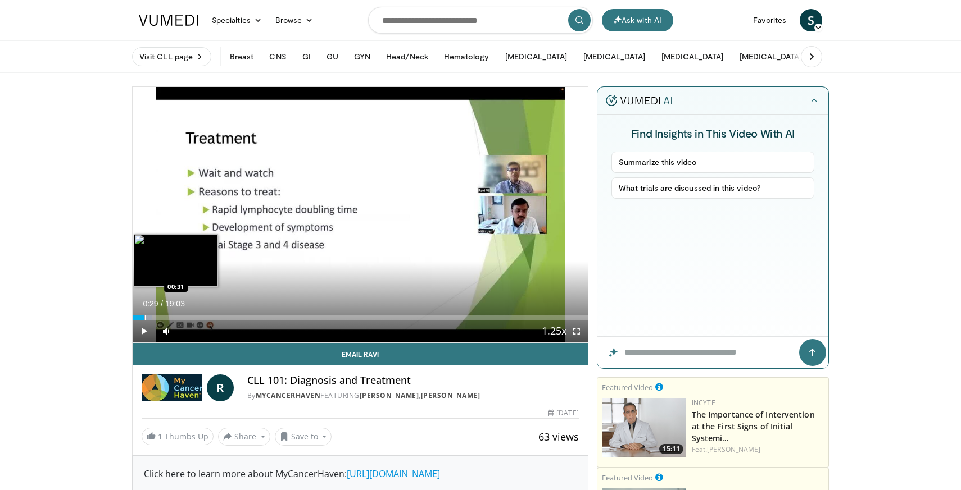
click at [144, 314] on div "Loaded : 4.34% 00:05 00:31" at bounding box center [360, 315] width 455 height 11
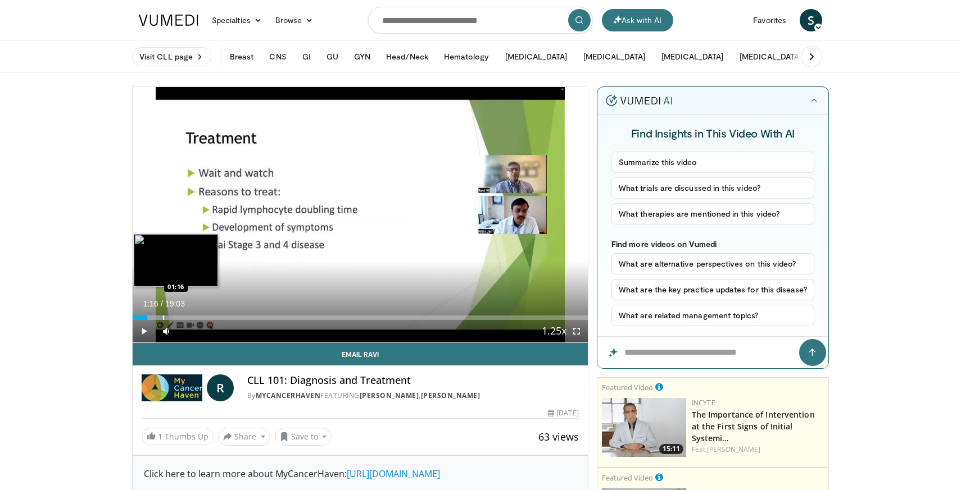
click at [163, 318] on div "Progress Bar" at bounding box center [163, 318] width 1 height 4
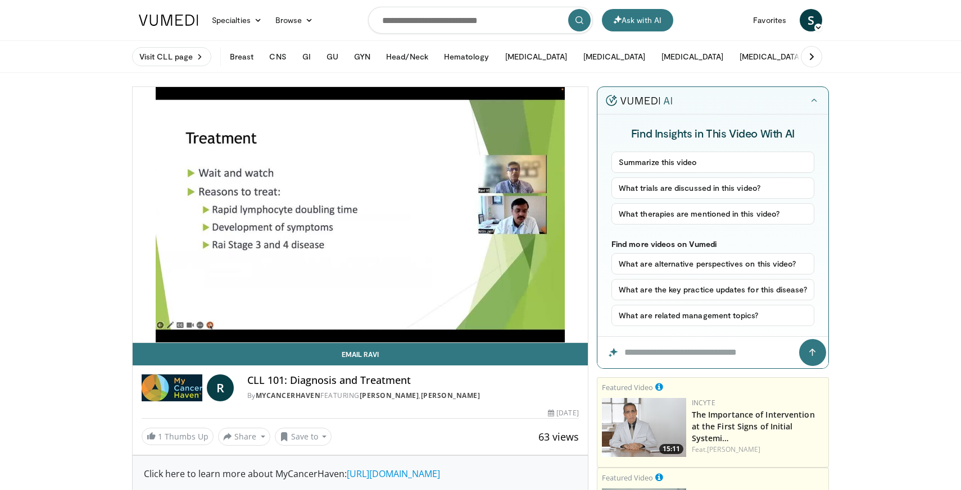
click at [226, 383] on span "R" at bounding box center [220, 388] width 27 height 27
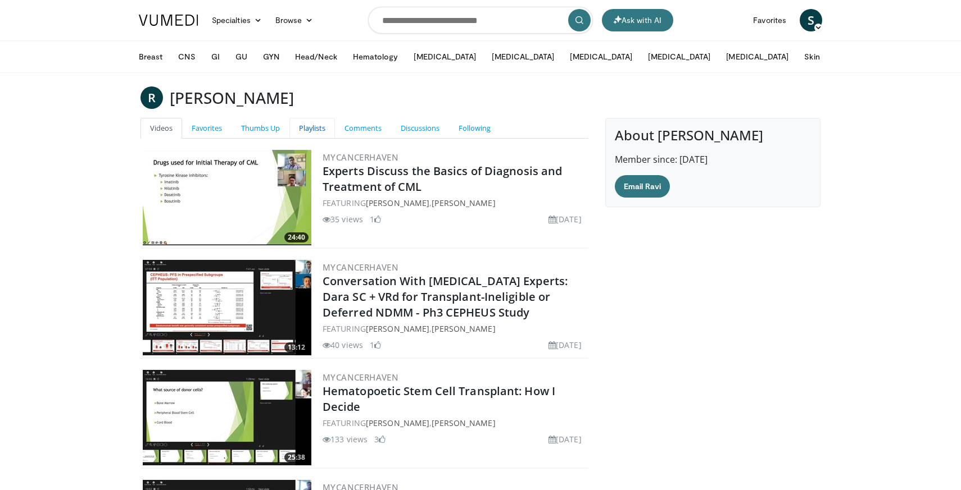
click at [328, 129] on link "Playlists" at bounding box center [311, 128] width 45 height 21
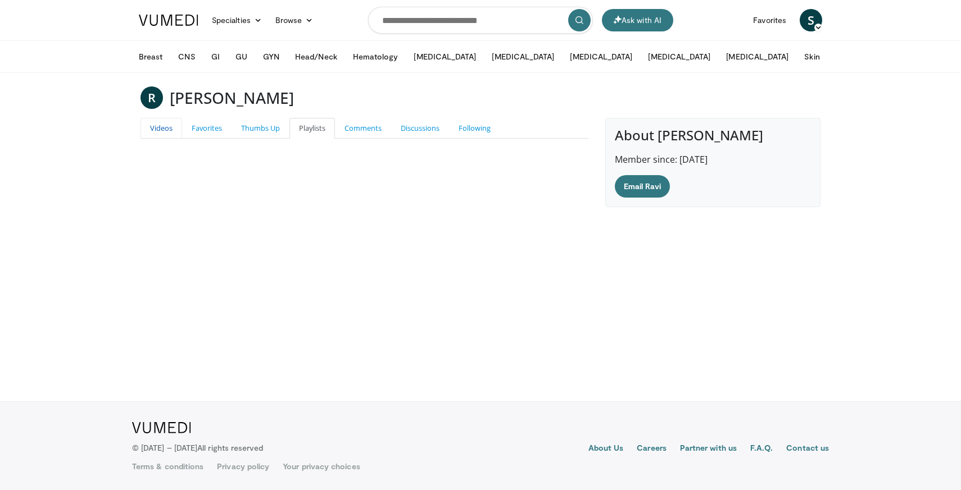
click at [170, 126] on link "Videos" at bounding box center [161, 128] width 42 height 21
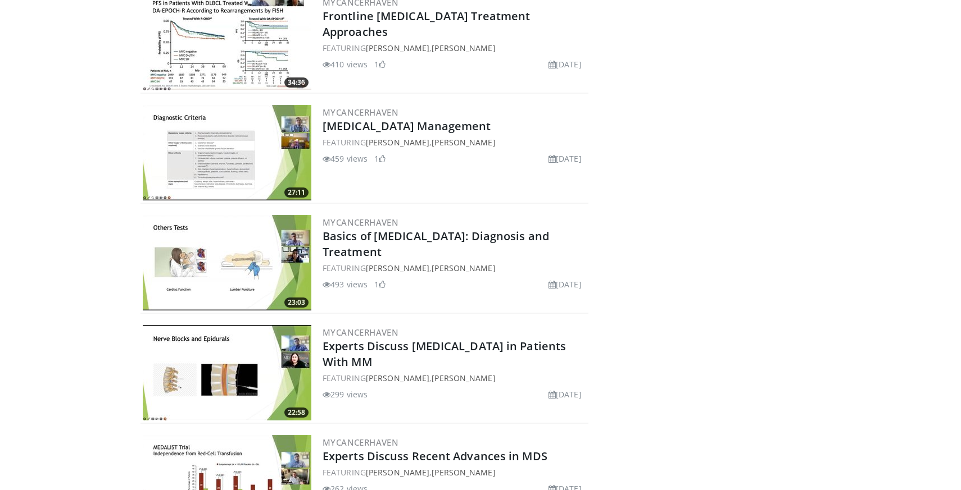
scroll to position [4894, 0]
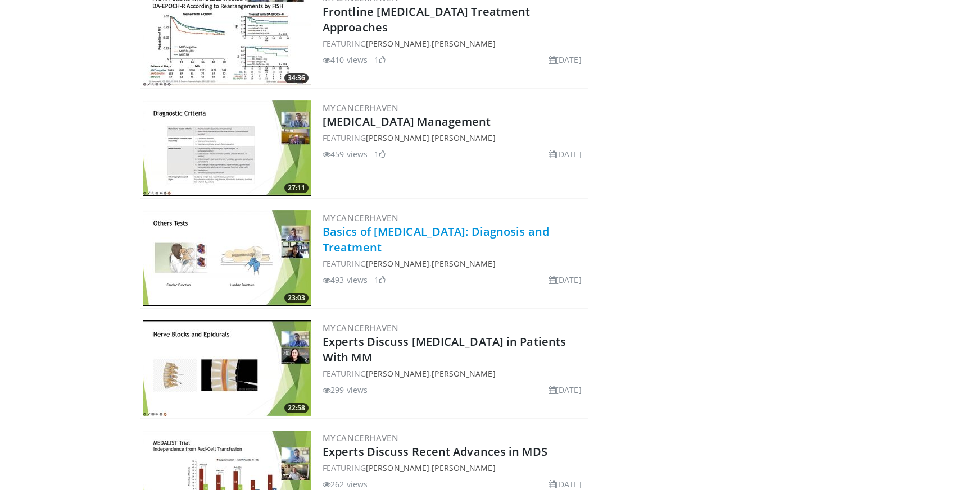
click at [450, 231] on link "Basics of [MEDICAL_DATA]: Diagnosis and Treatment" at bounding box center [435, 239] width 226 height 31
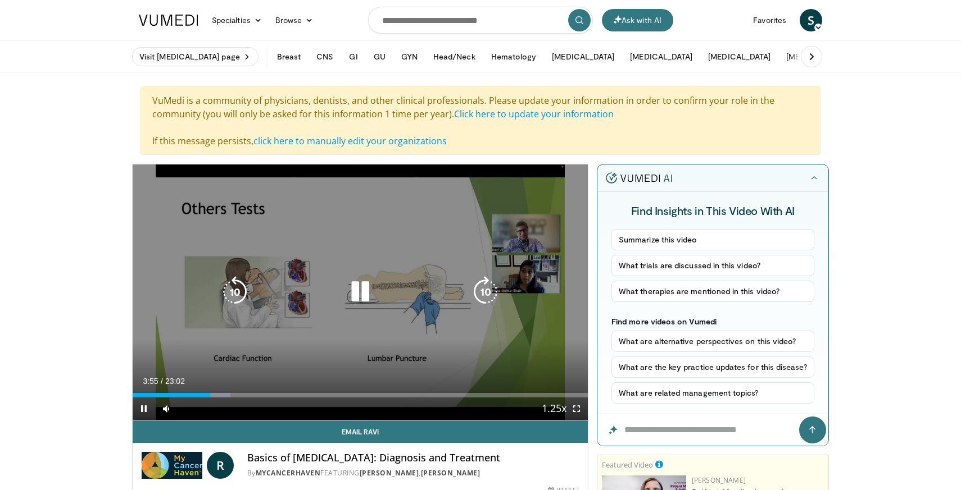
click at [348, 290] on icon "Video Player" at bounding box center [359, 291] width 31 height 31
click at [363, 296] on icon "Video Player" at bounding box center [359, 291] width 31 height 31
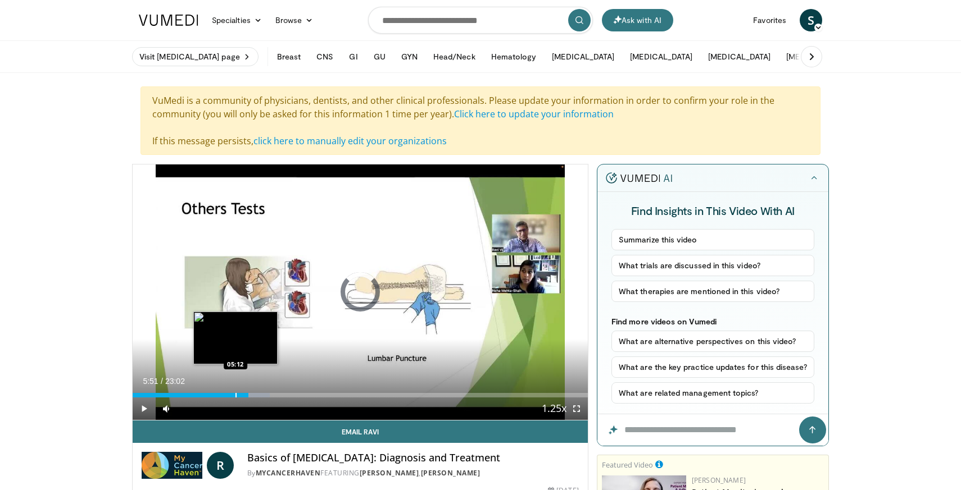
click at [235, 395] on div "Progress Bar" at bounding box center [235, 395] width 1 height 4
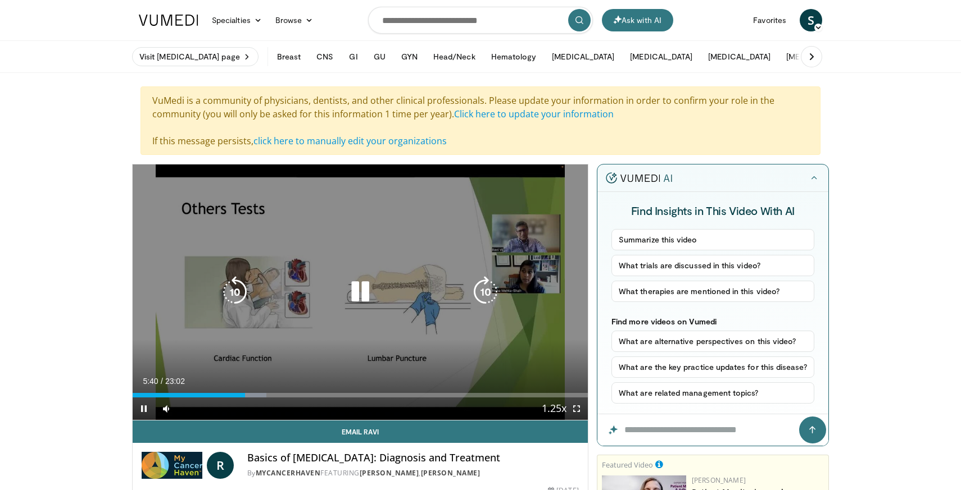
click at [365, 300] on icon "Video Player" at bounding box center [359, 291] width 31 height 31
